Goal: Information Seeking & Learning: Learn about a topic

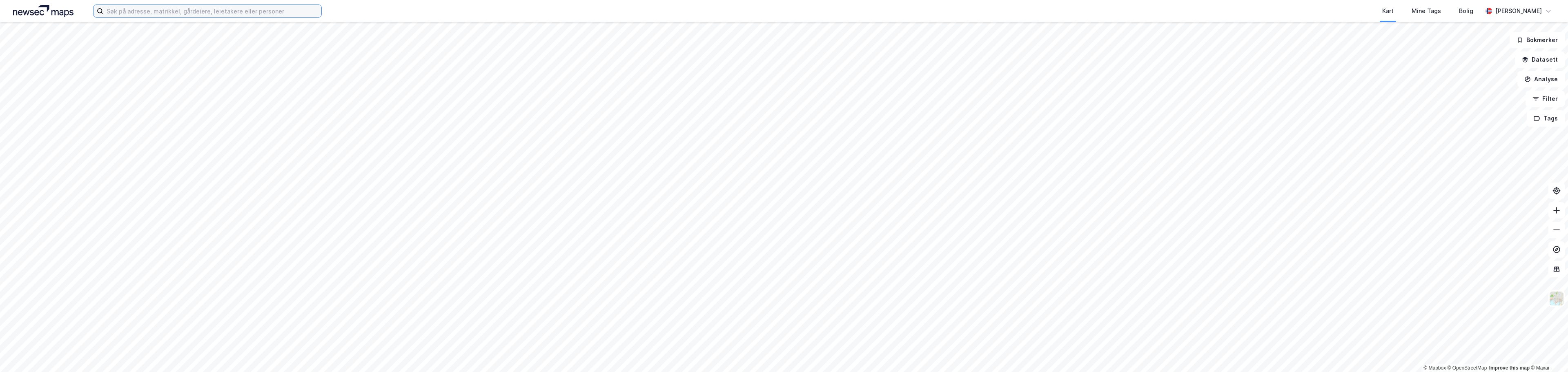
click at [224, 8] on input at bounding box center [212, 11] width 218 height 12
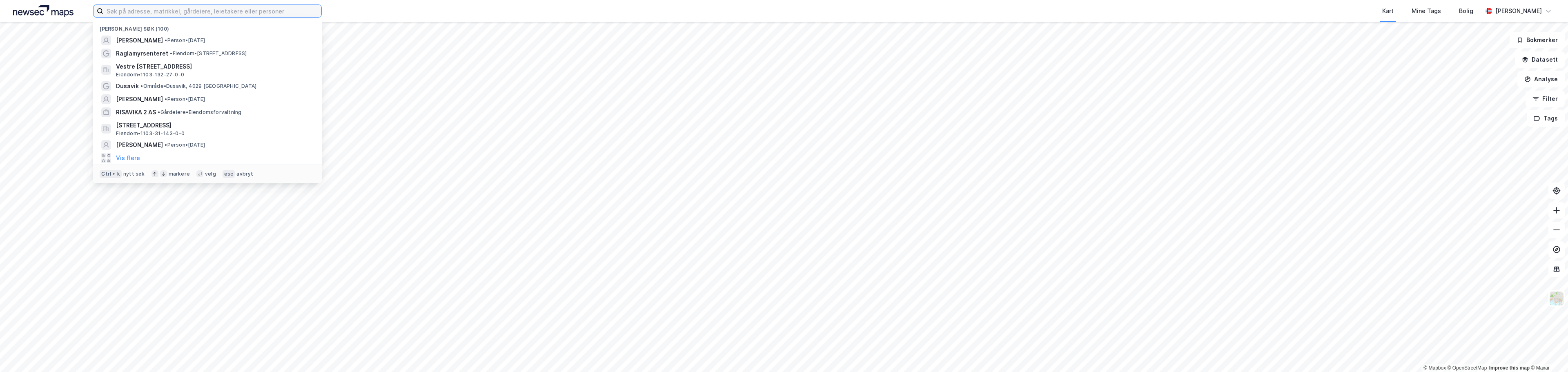
paste input "[STREET_ADDRESS]"
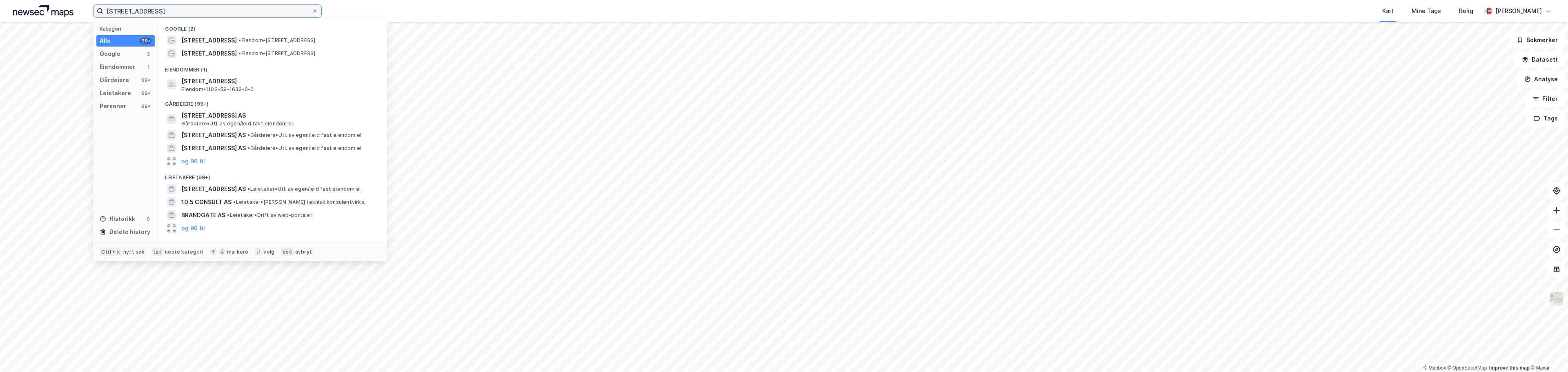
type input "[STREET_ADDRESS]"
click at [217, 42] on span "[STREET_ADDRESS]" at bounding box center [208, 41] width 56 height 10
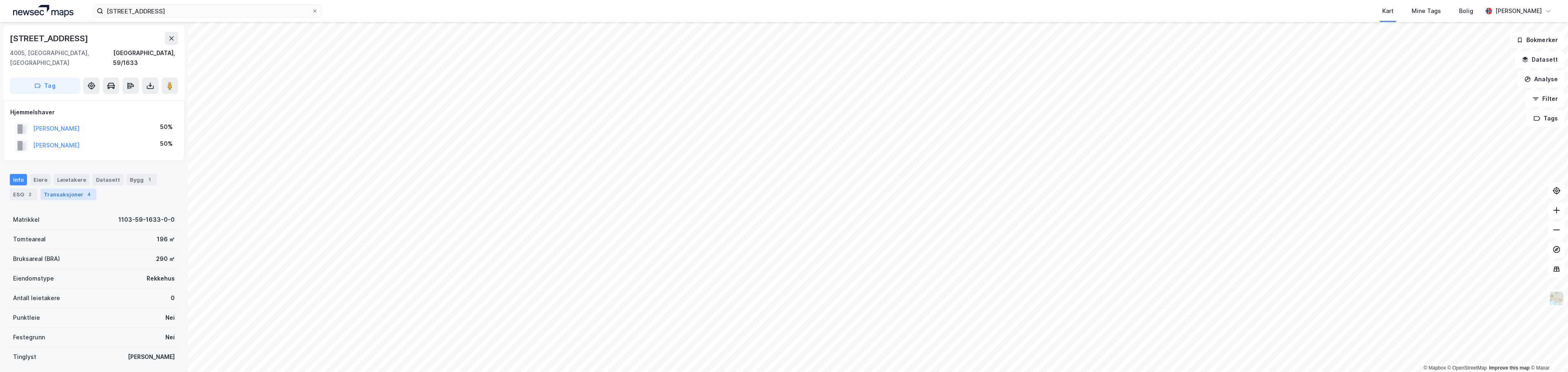
click at [70, 188] on div "Transaksjoner 4" at bounding box center [68, 194] width 56 height 12
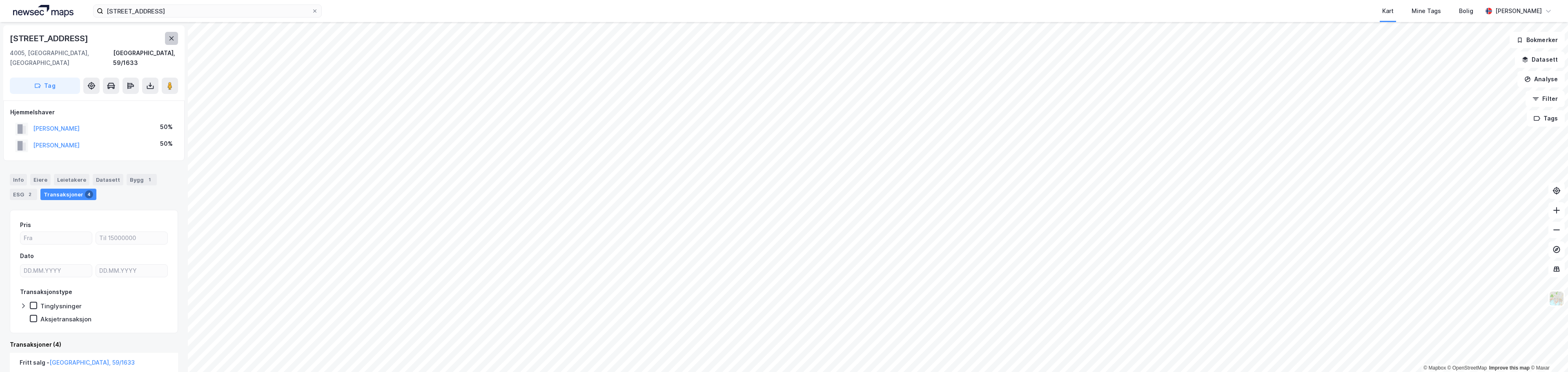
click at [170, 34] on button at bounding box center [172, 38] width 13 height 13
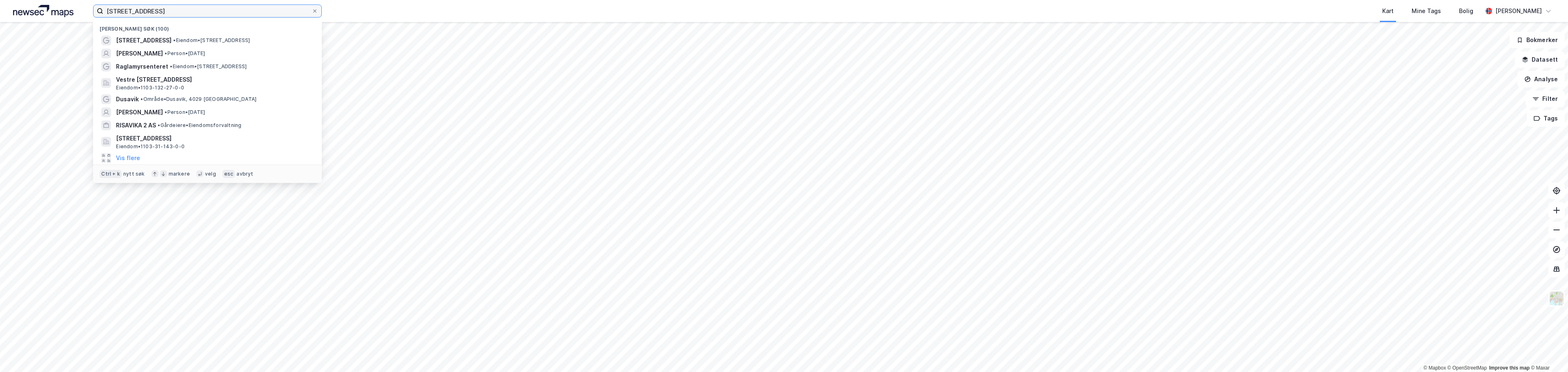
click at [183, 14] on input "[STREET_ADDRESS]" at bounding box center [207, 11] width 208 height 12
click at [175, 39] on span "•" at bounding box center [174, 40] width 2 height 6
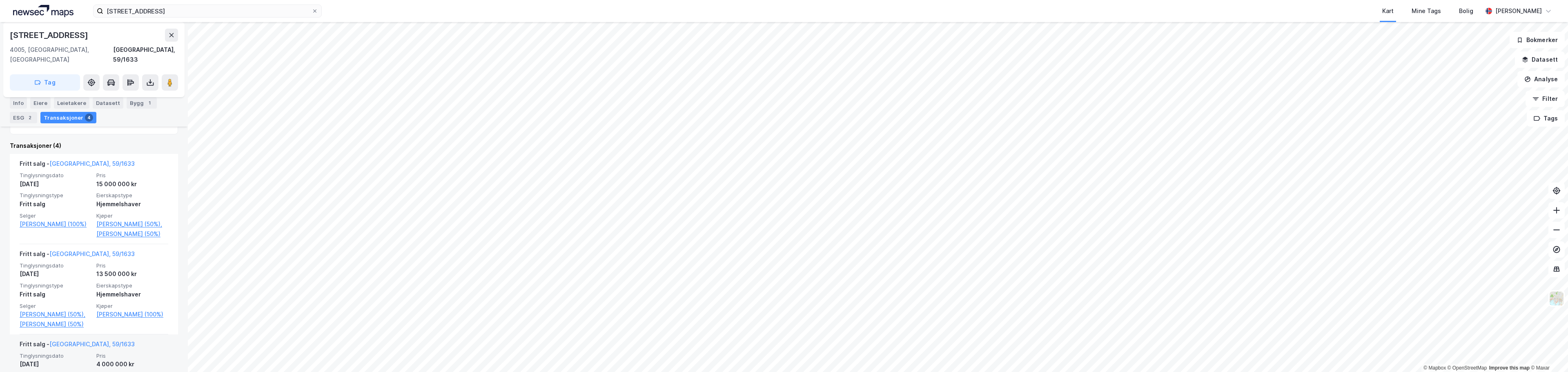
scroll to position [186, 0]
